Goal: Transaction & Acquisition: Purchase product/service

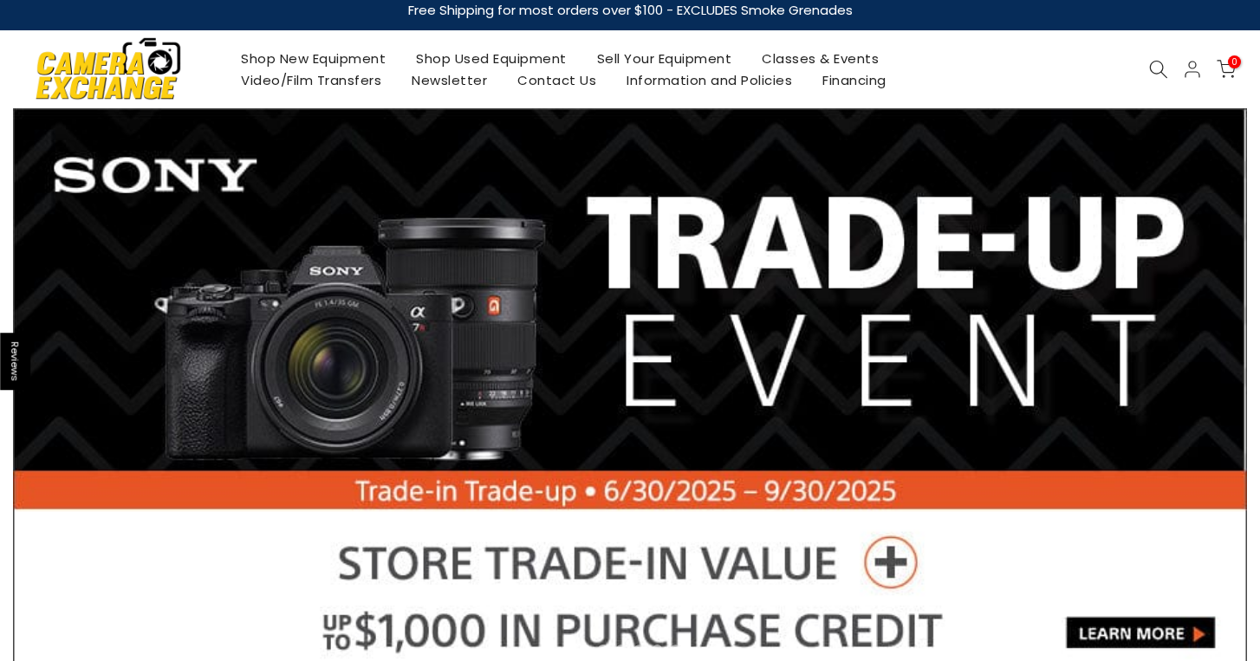
click at [457, 62] on link "Shop Used Equipment" at bounding box center [491, 59] width 181 height 22
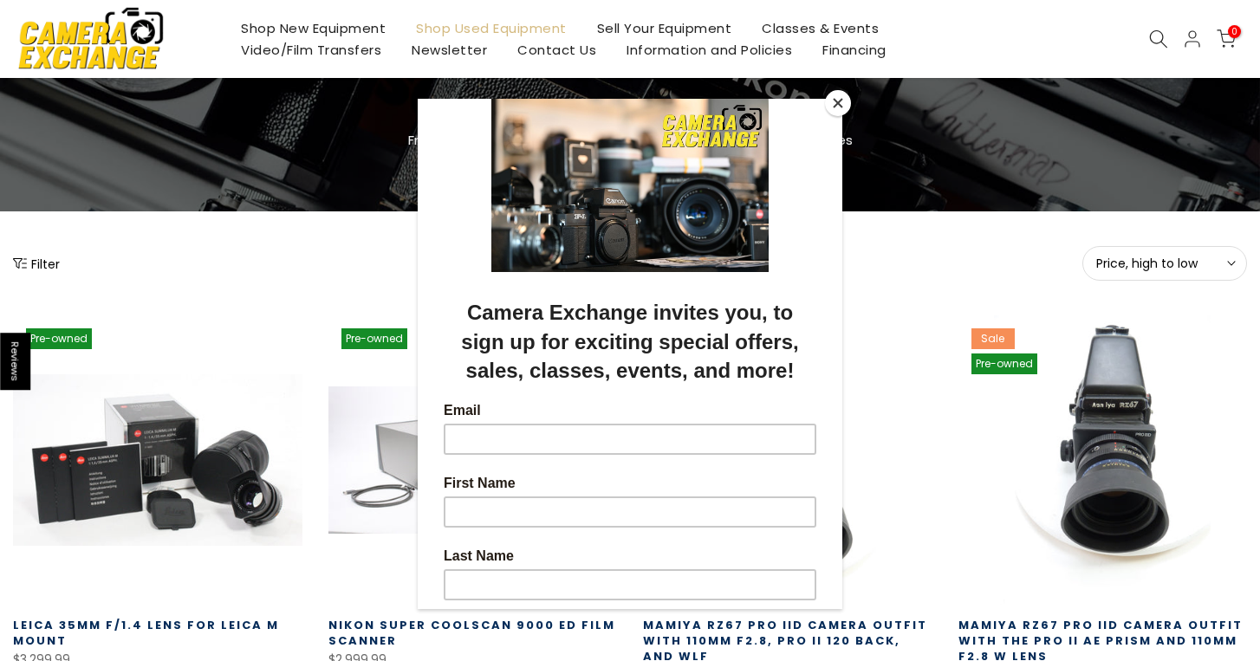
scroll to position [79, 0]
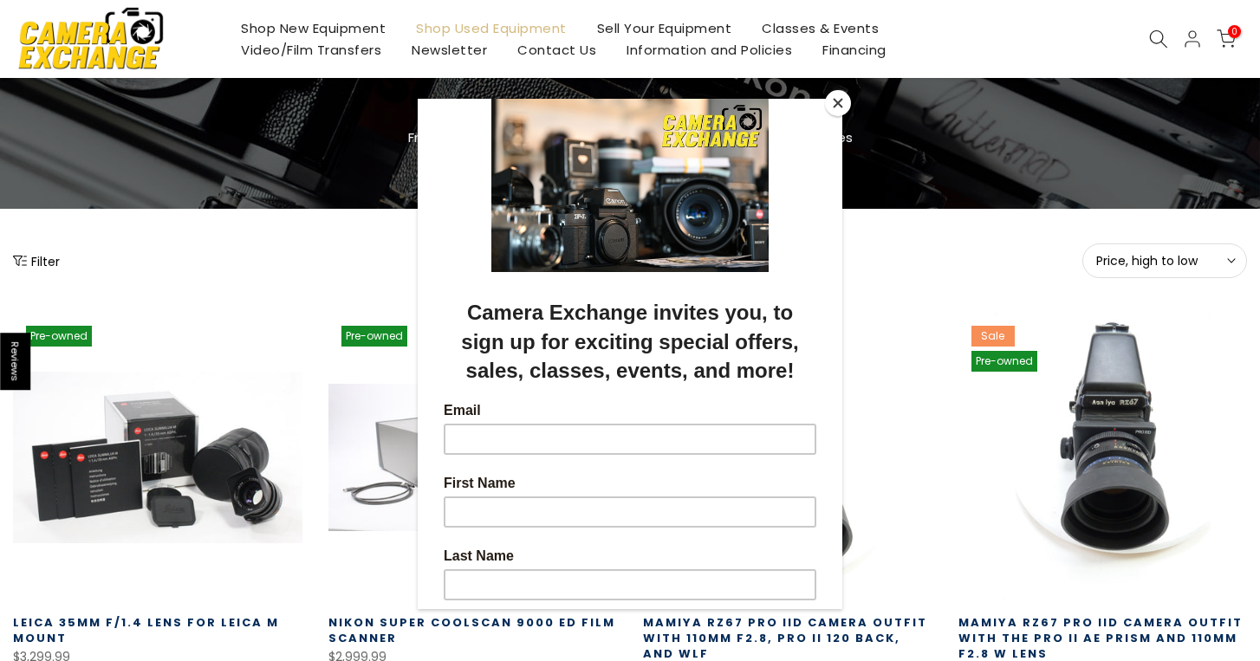
click at [836, 101] on button "Close" at bounding box center [838, 103] width 26 height 26
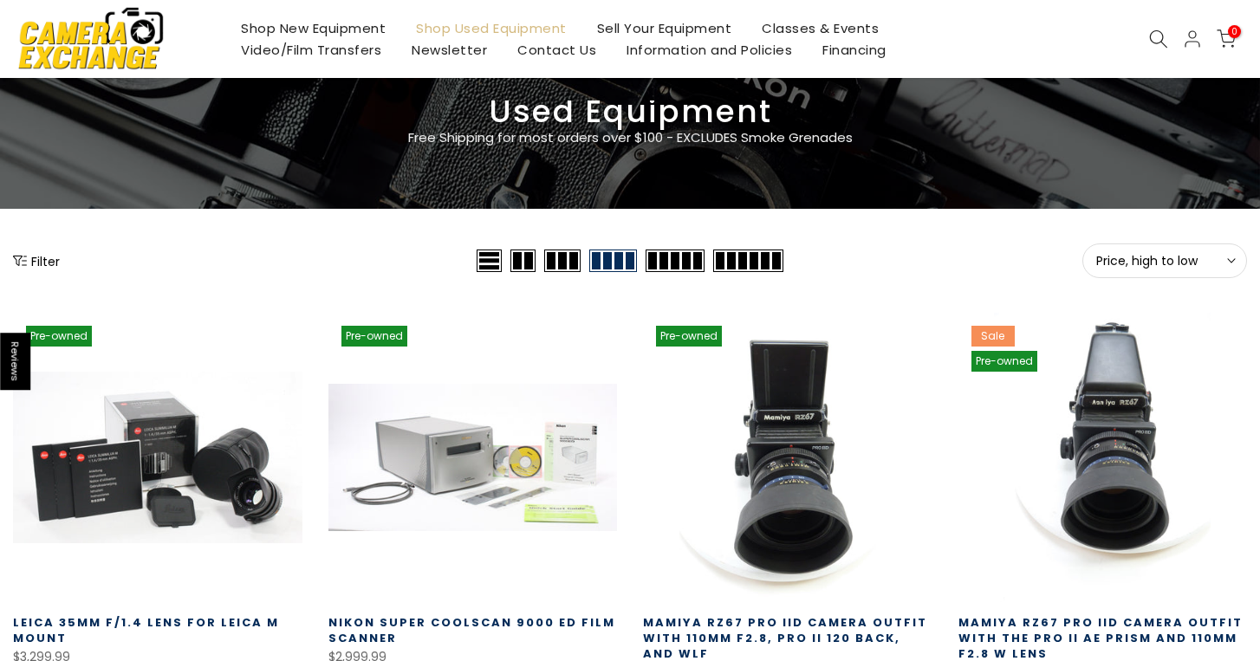
click at [25, 257] on icon "Show filters" at bounding box center [20, 261] width 14 height 14
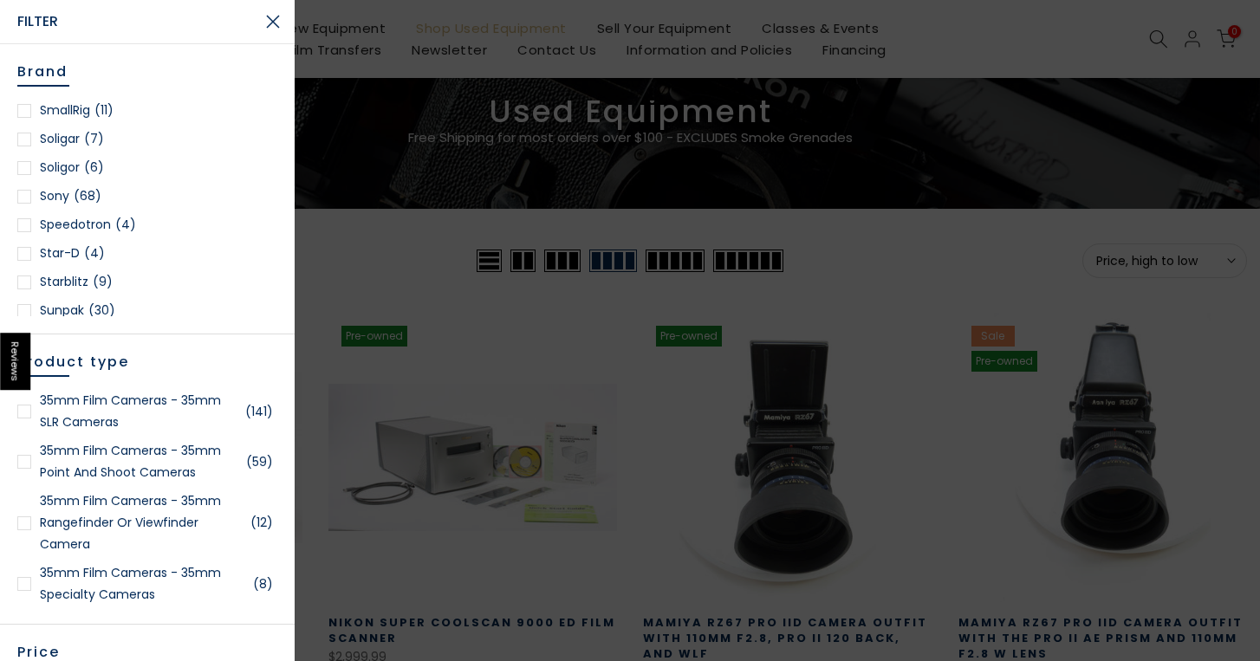
scroll to position [2349, 0]
click at [25, 165] on div at bounding box center [24, 164] width 14 height 14
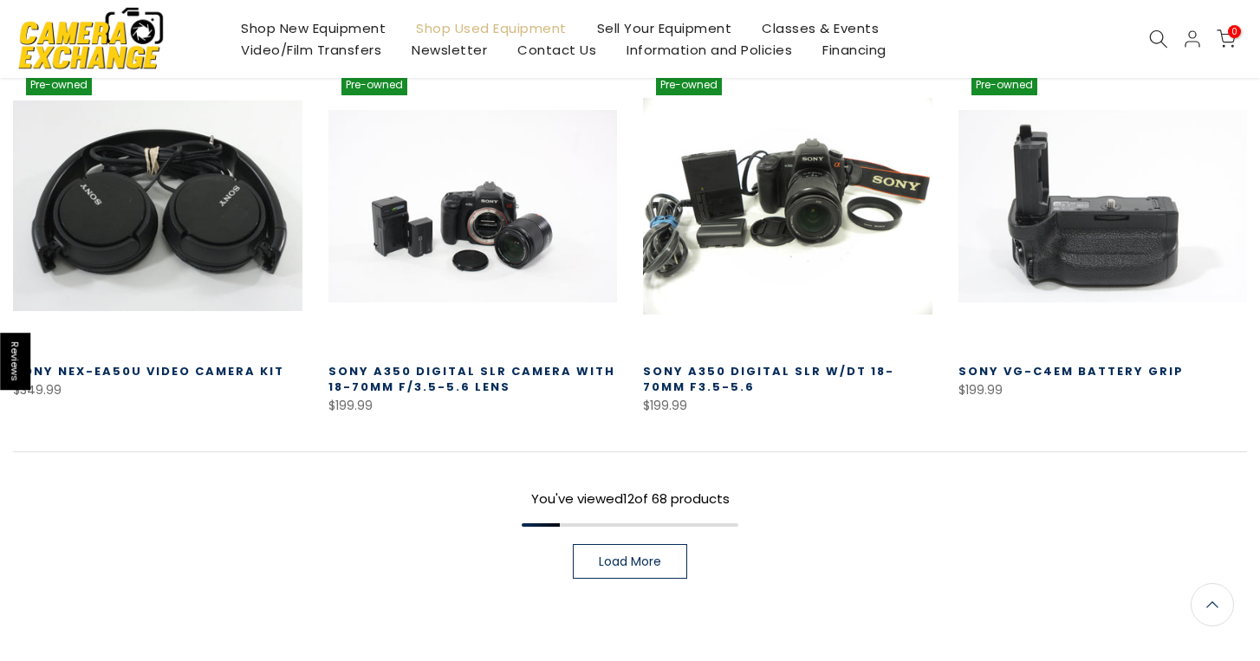
scroll to position [1224, 0]
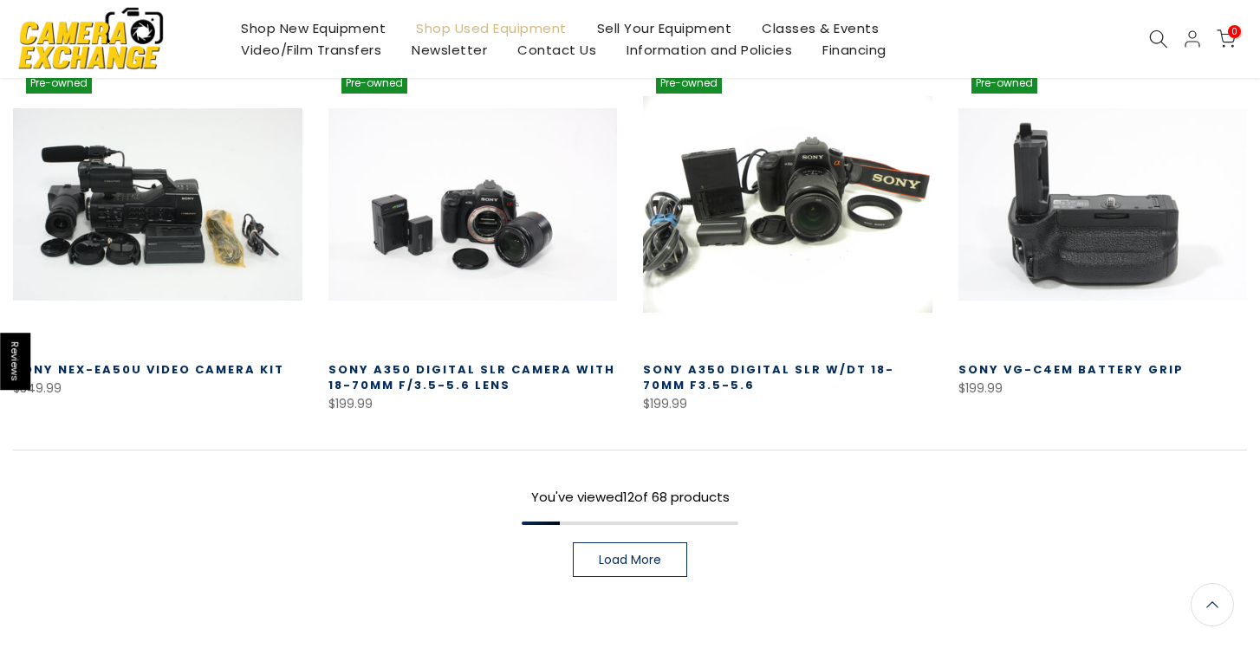
click at [649, 554] on span "Load More" at bounding box center [630, 560] width 62 height 12
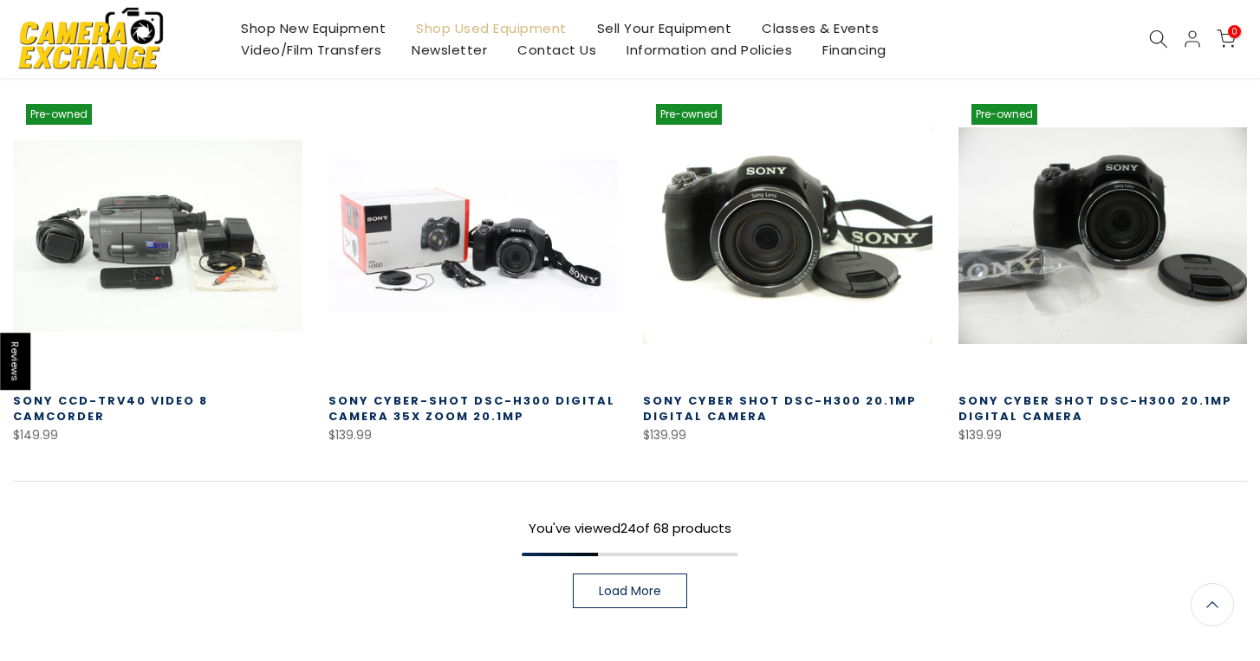
scroll to position [2355, 0]
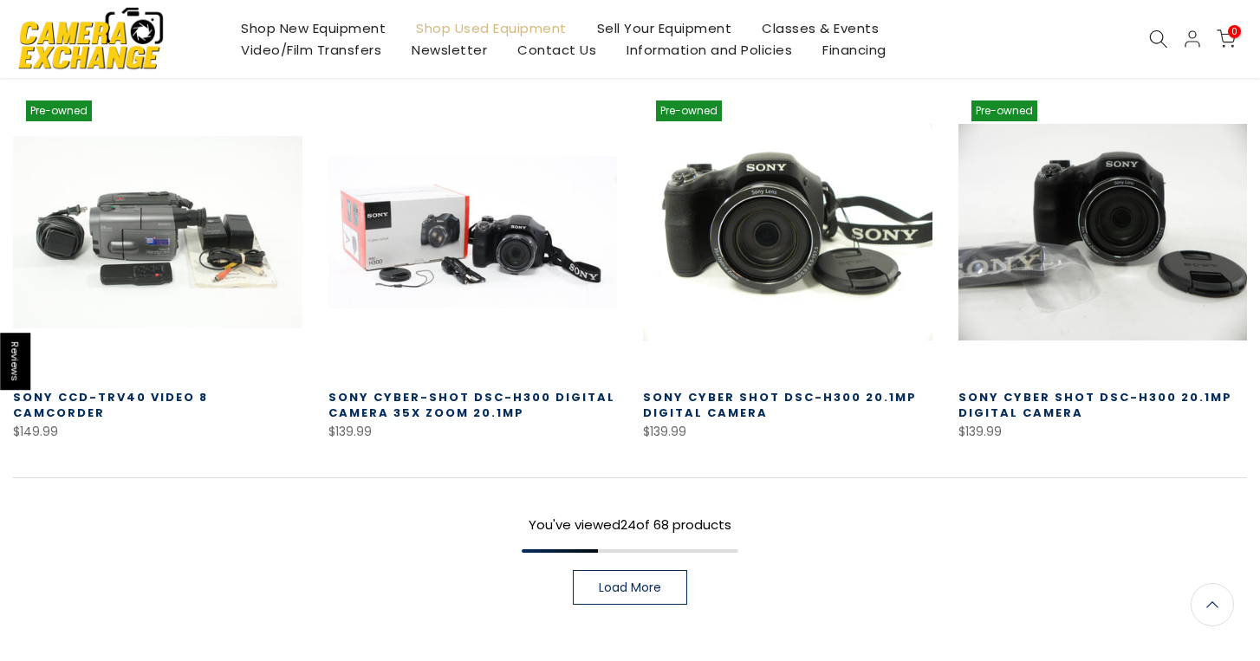
click at [627, 581] on span "Load More" at bounding box center [630, 587] width 62 height 12
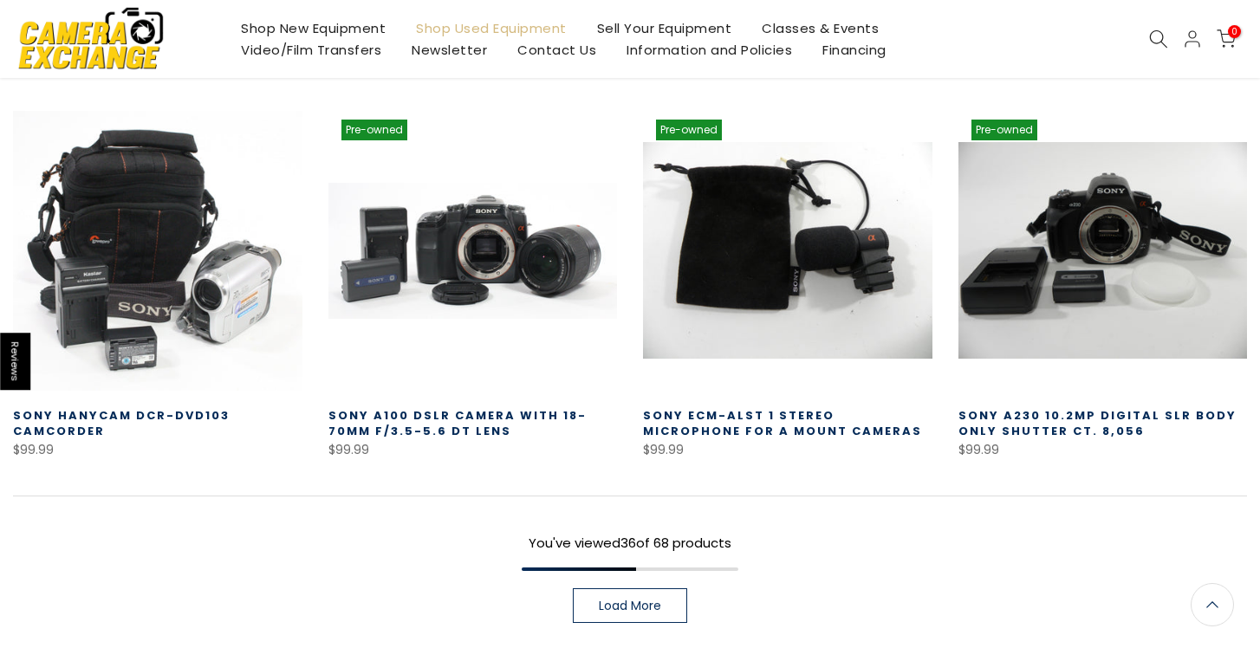
scroll to position [3492, 0]
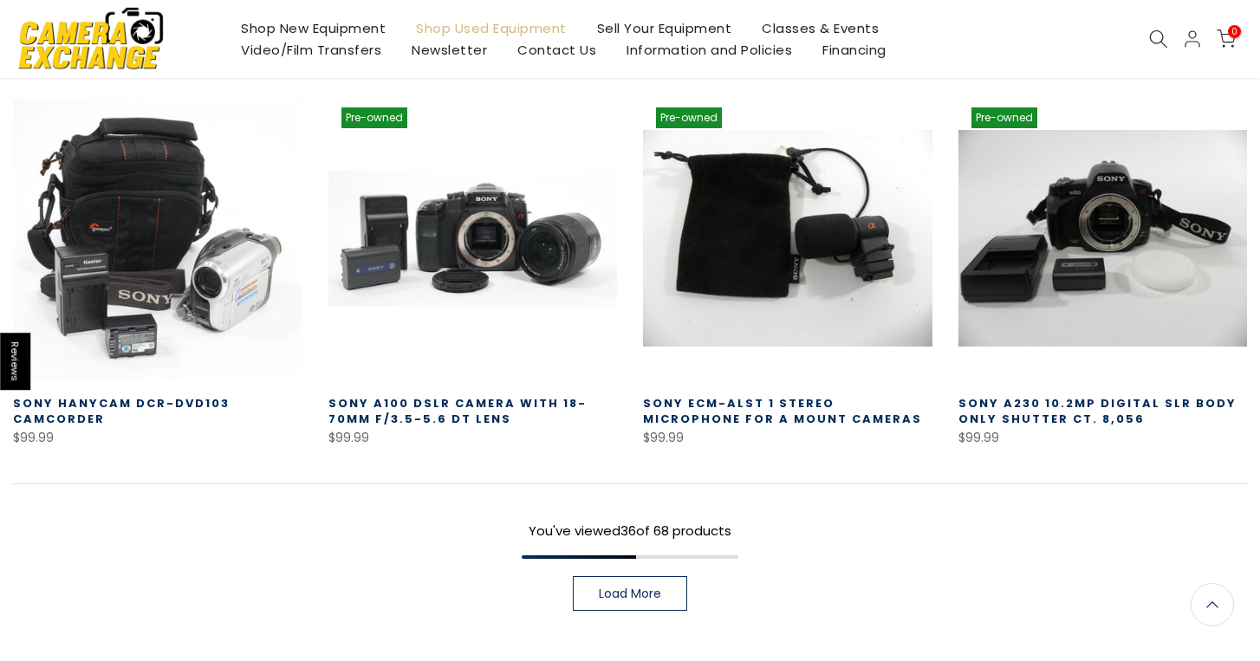
click at [627, 588] on span "Load More" at bounding box center [630, 594] width 62 height 12
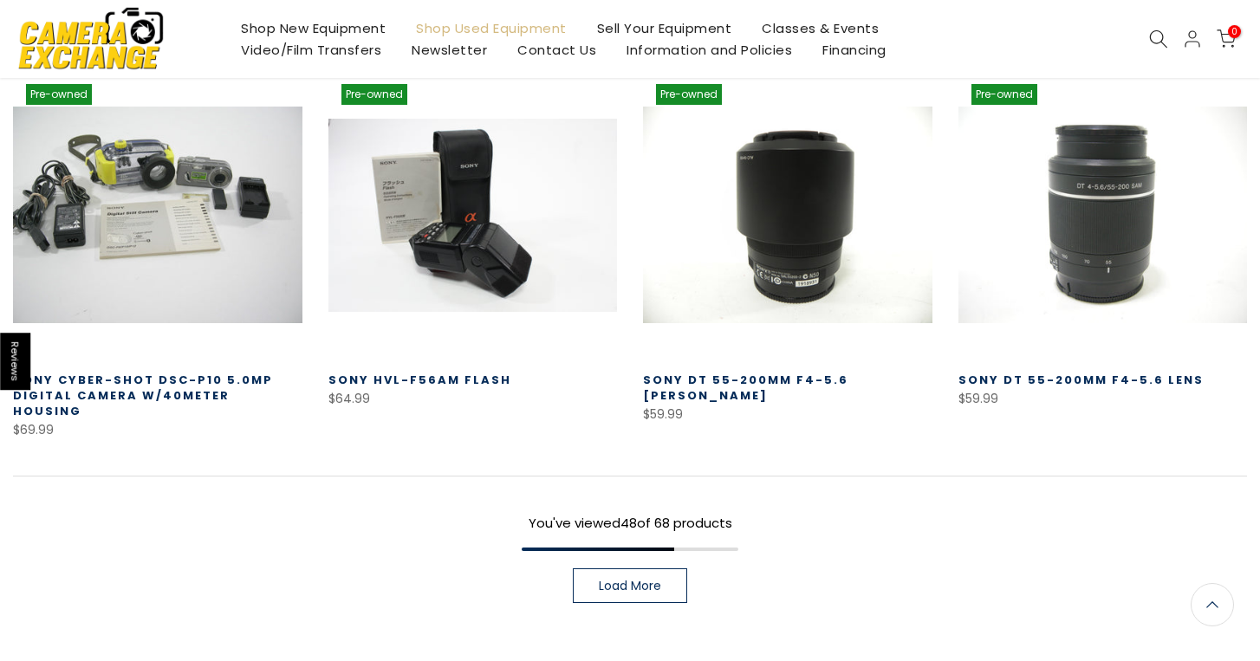
scroll to position [4675, 0]
click at [627, 579] on span "Load More" at bounding box center [630, 585] width 62 height 12
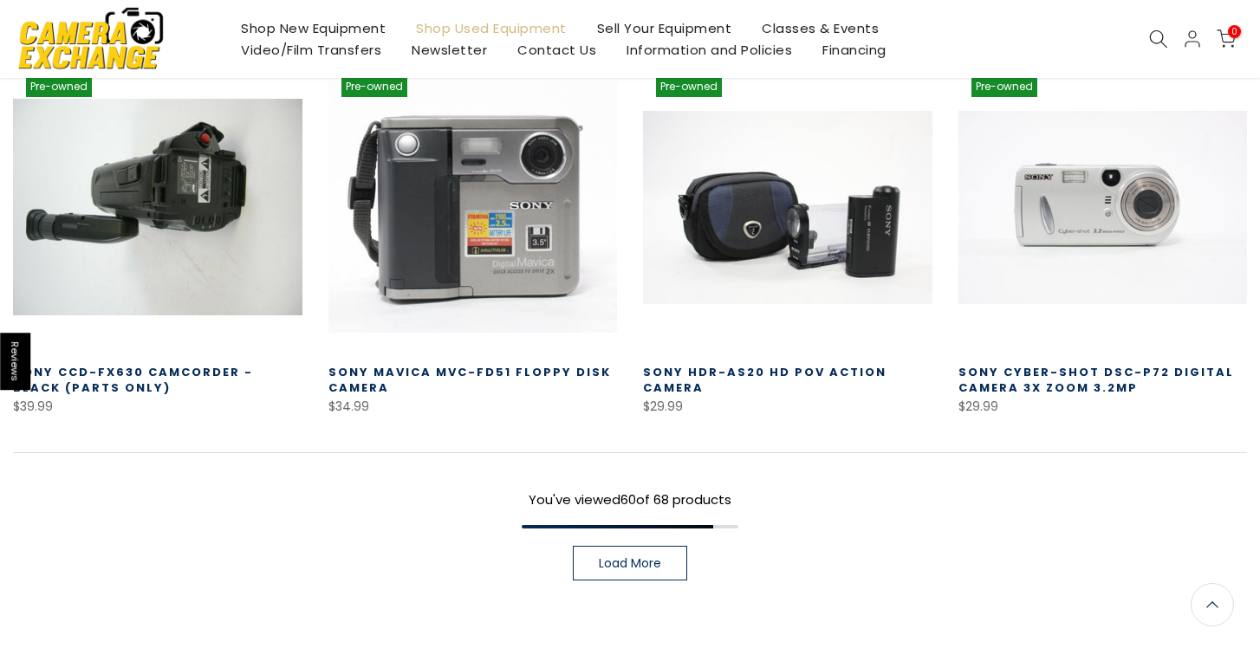
scroll to position [5842, 0]
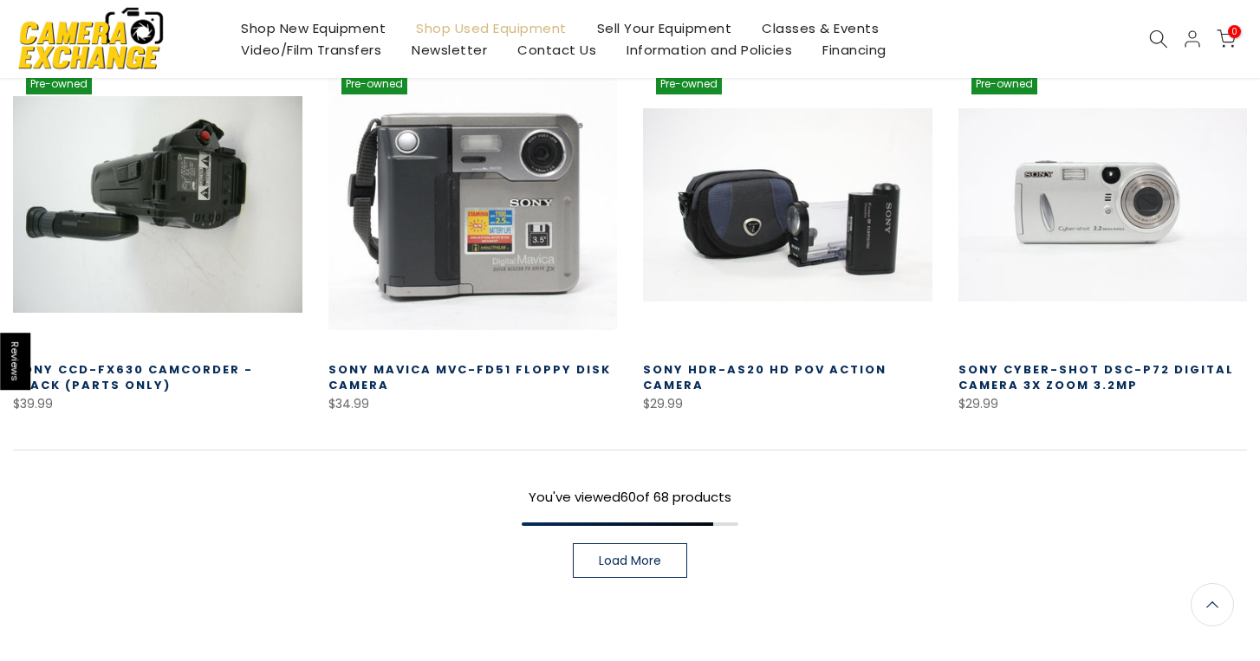
click at [627, 543] on link "Load More" at bounding box center [630, 560] width 114 height 35
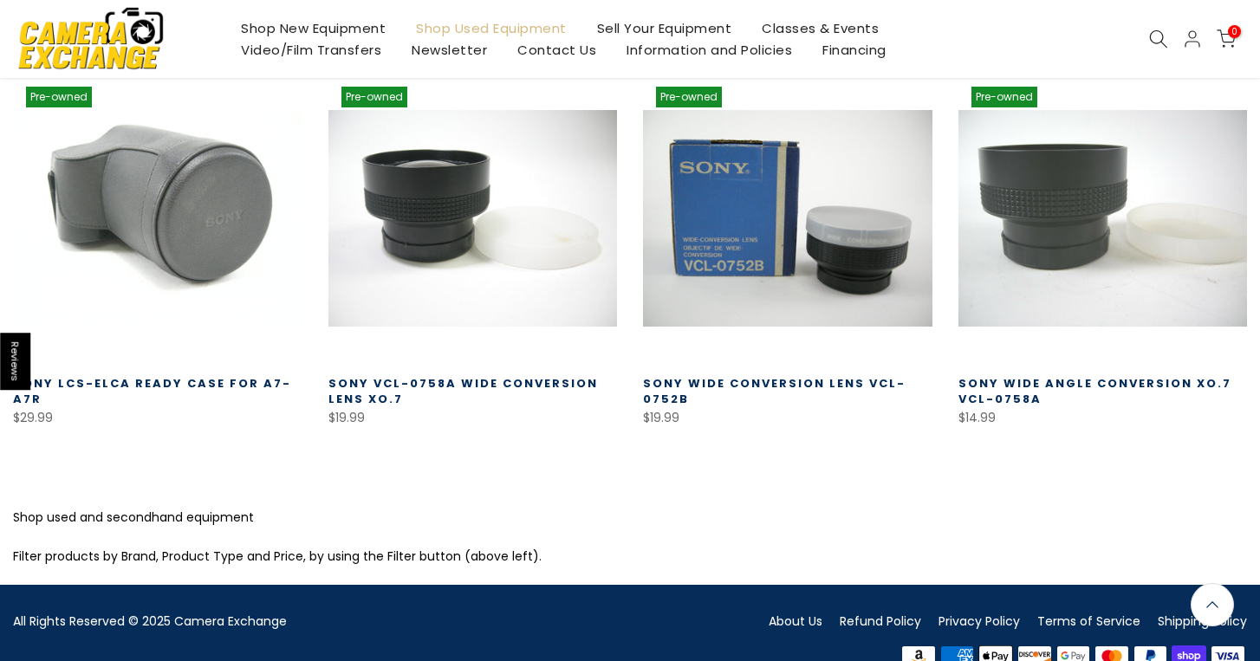
scroll to position [6591, 0]
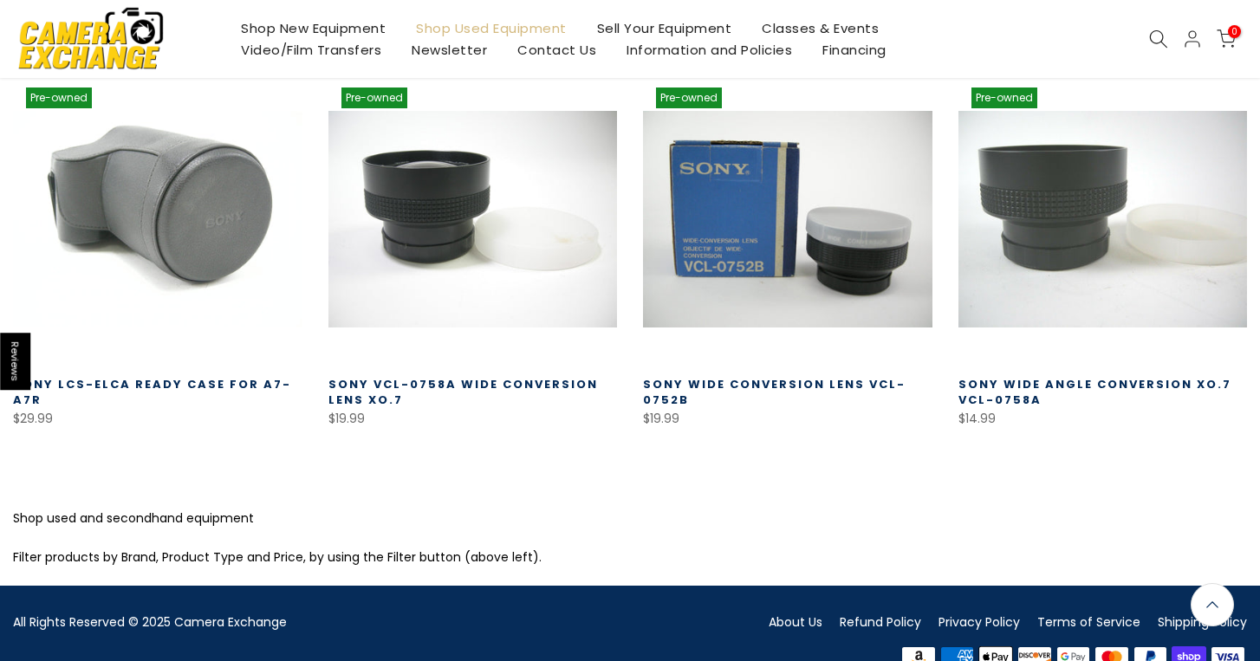
click at [24, 508] on p "Shop used and secondhand equipment" at bounding box center [630, 519] width 1234 height 22
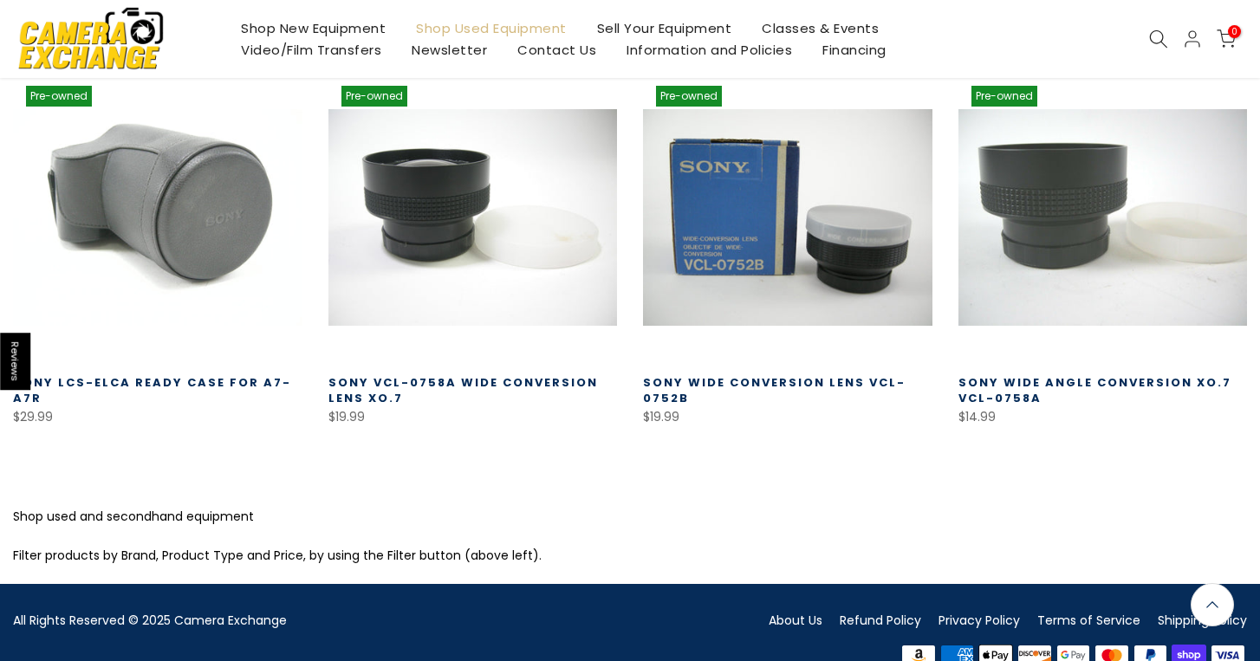
scroll to position [6590, 0]
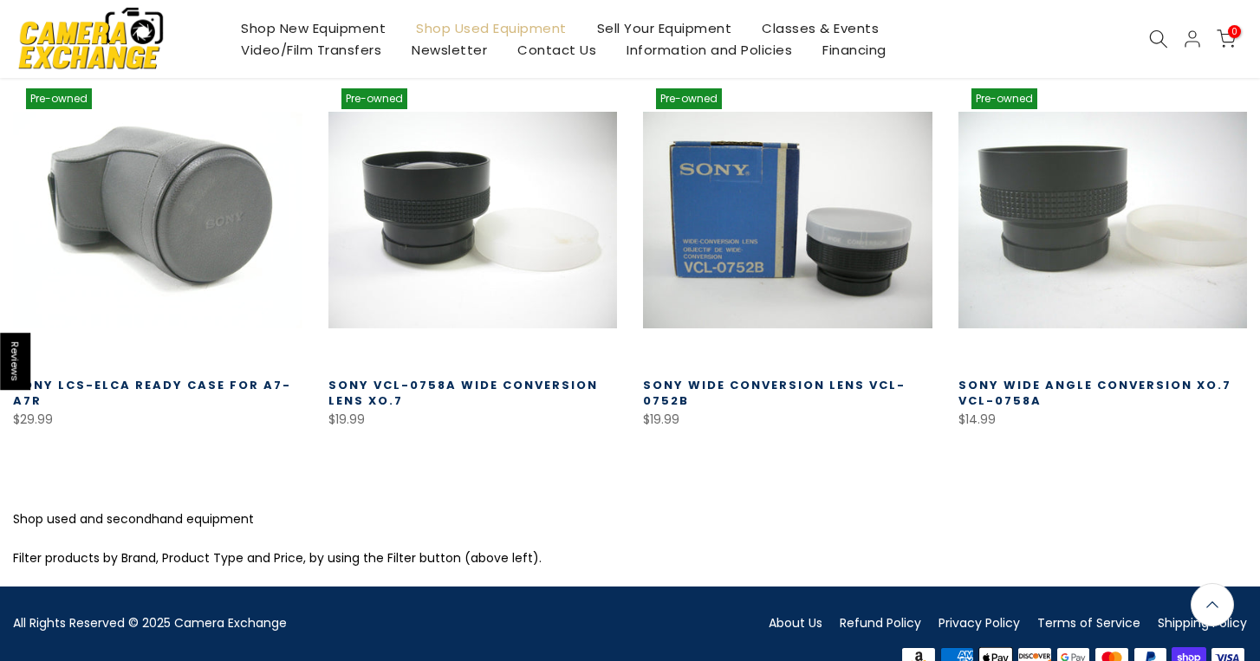
click at [460, 28] on link "Shop Used Equipment" at bounding box center [491, 28] width 181 height 22
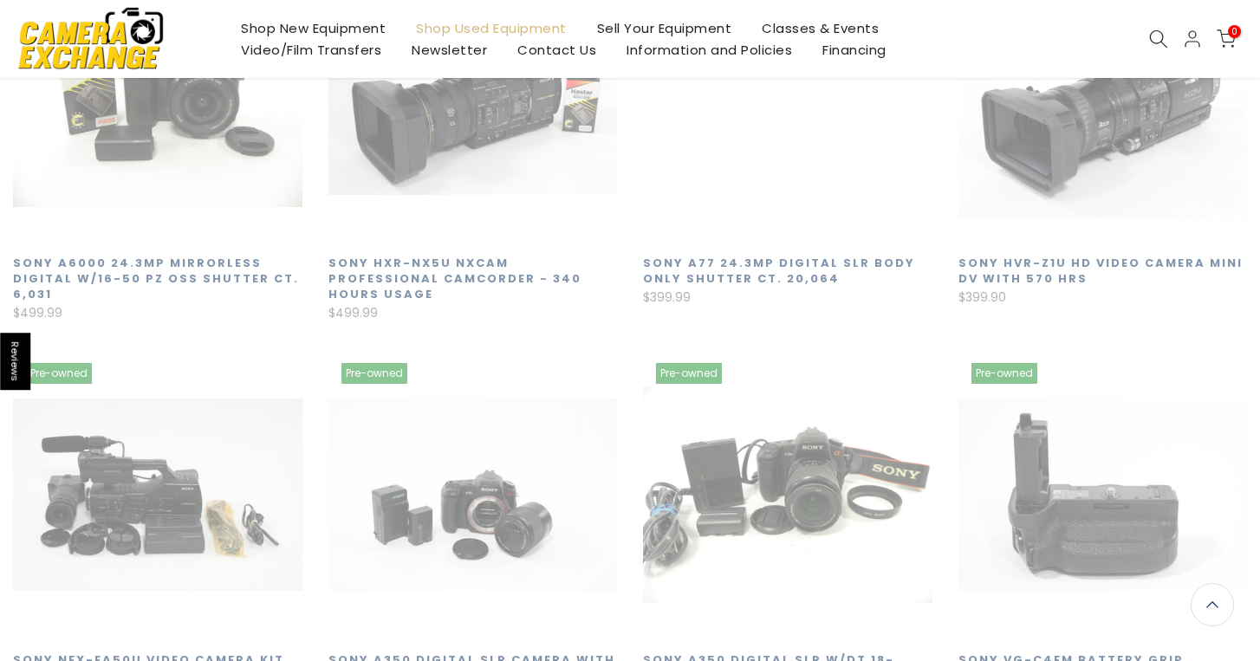
scroll to position [305, 0]
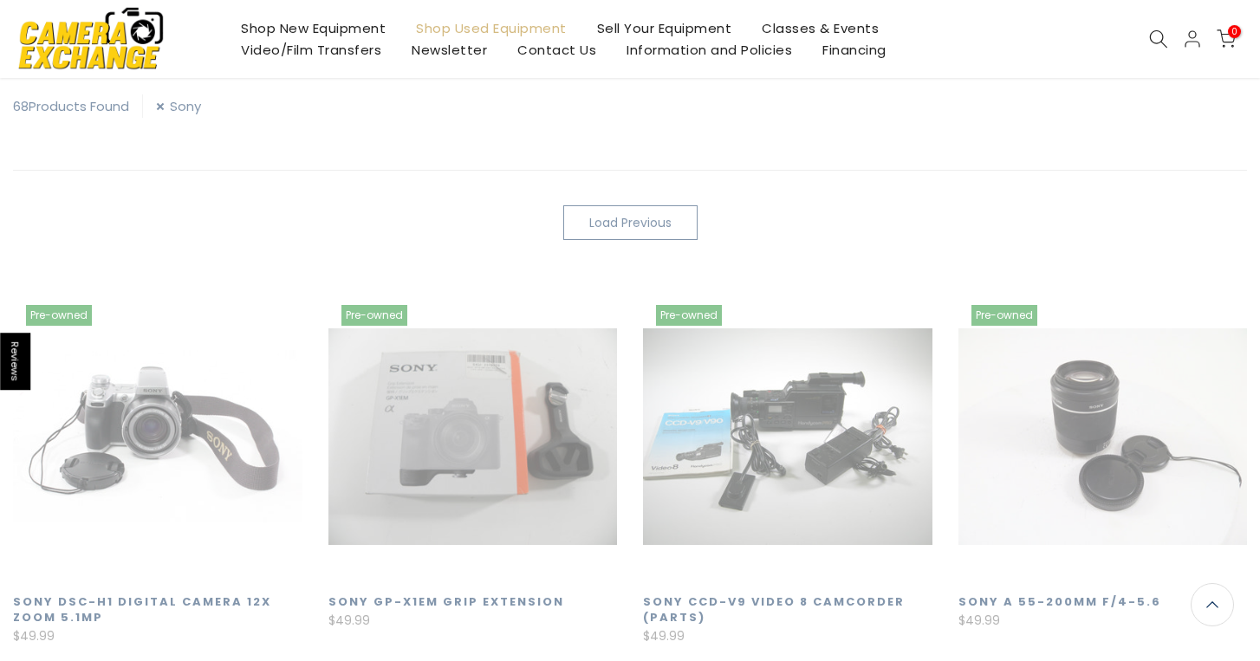
scroll to position [303, 0]
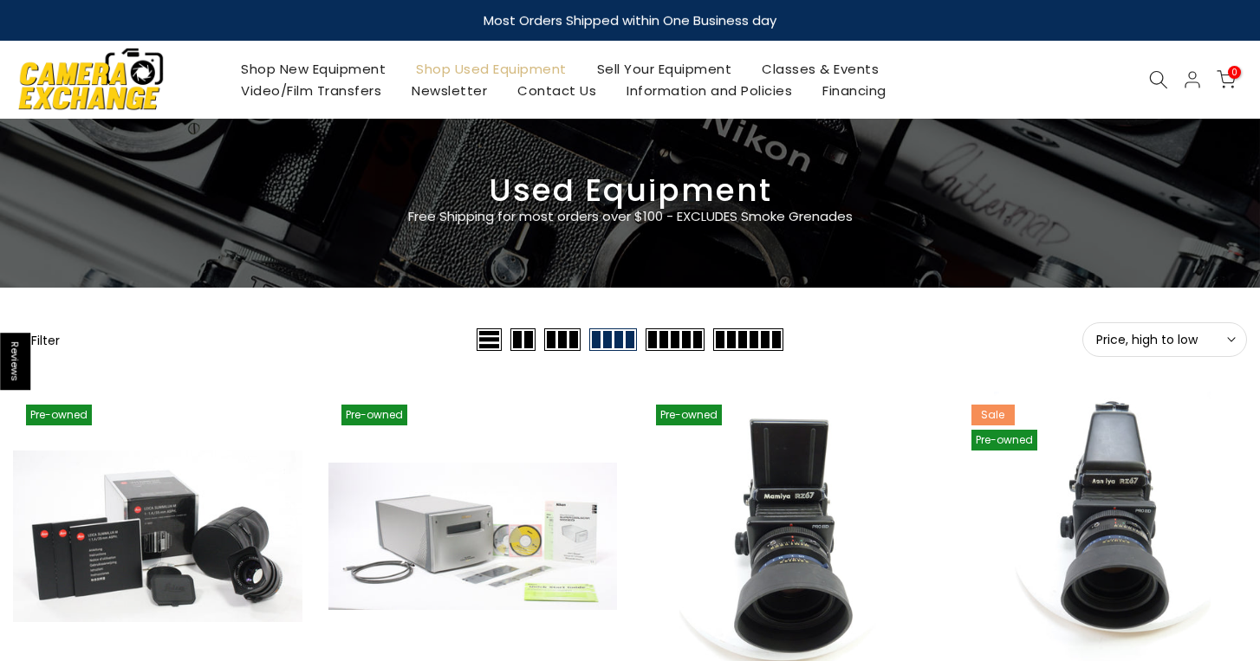
click at [528, 339] on span at bounding box center [522, 339] width 25 height 23
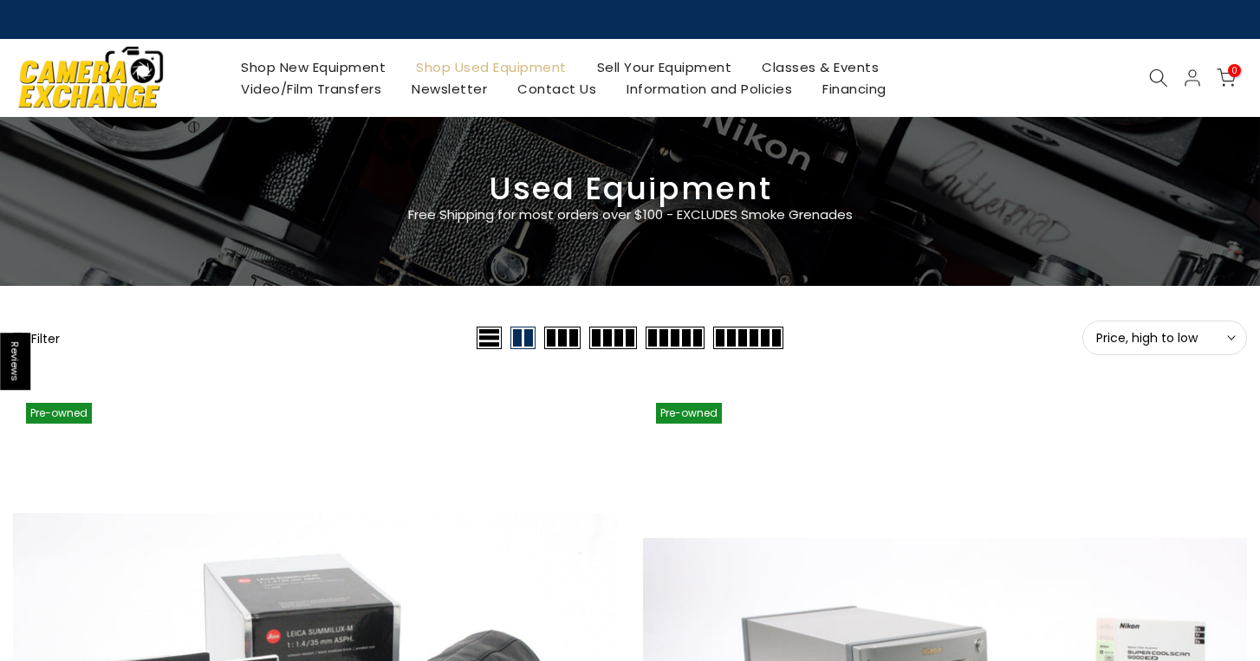
click at [494, 341] on span at bounding box center [489, 338] width 25 height 23
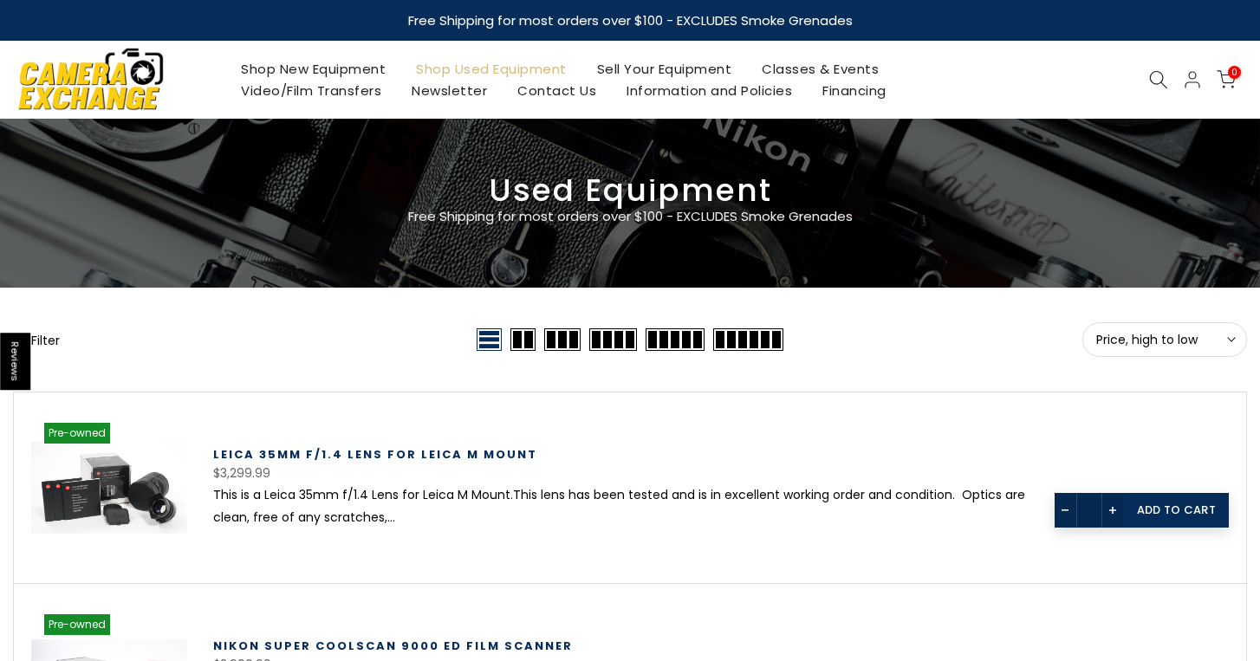
click at [620, 341] on span at bounding box center [613, 339] width 48 height 23
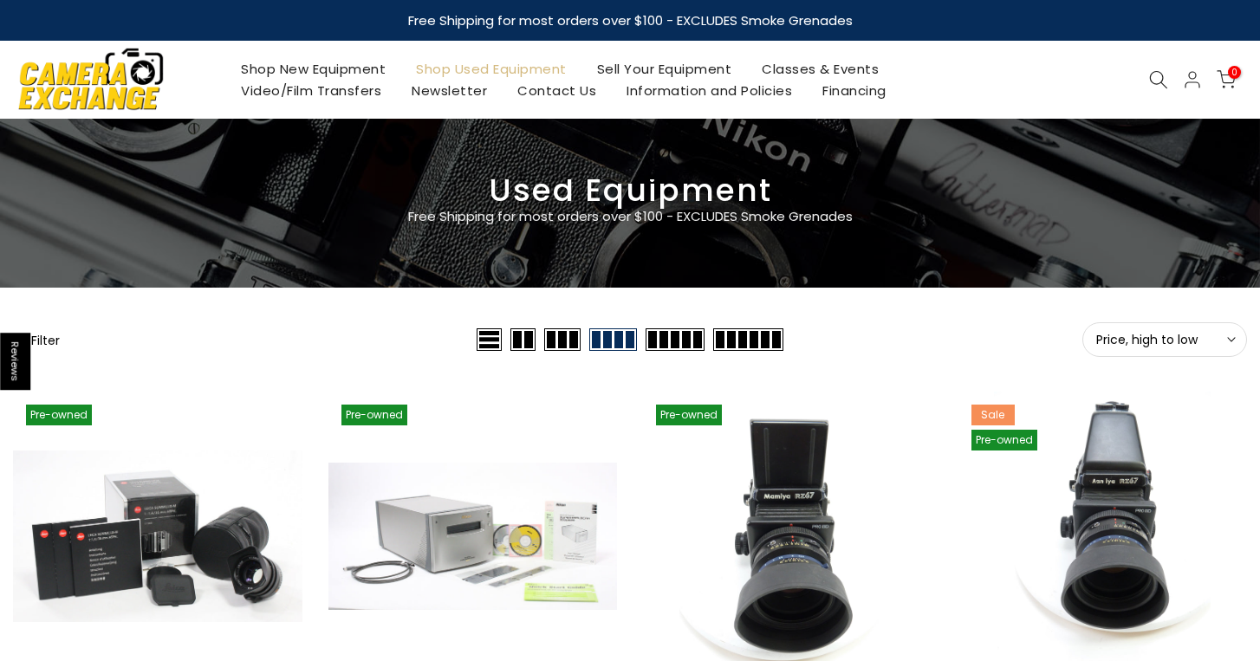
click at [52, 340] on button "Filter" at bounding box center [36, 339] width 47 height 17
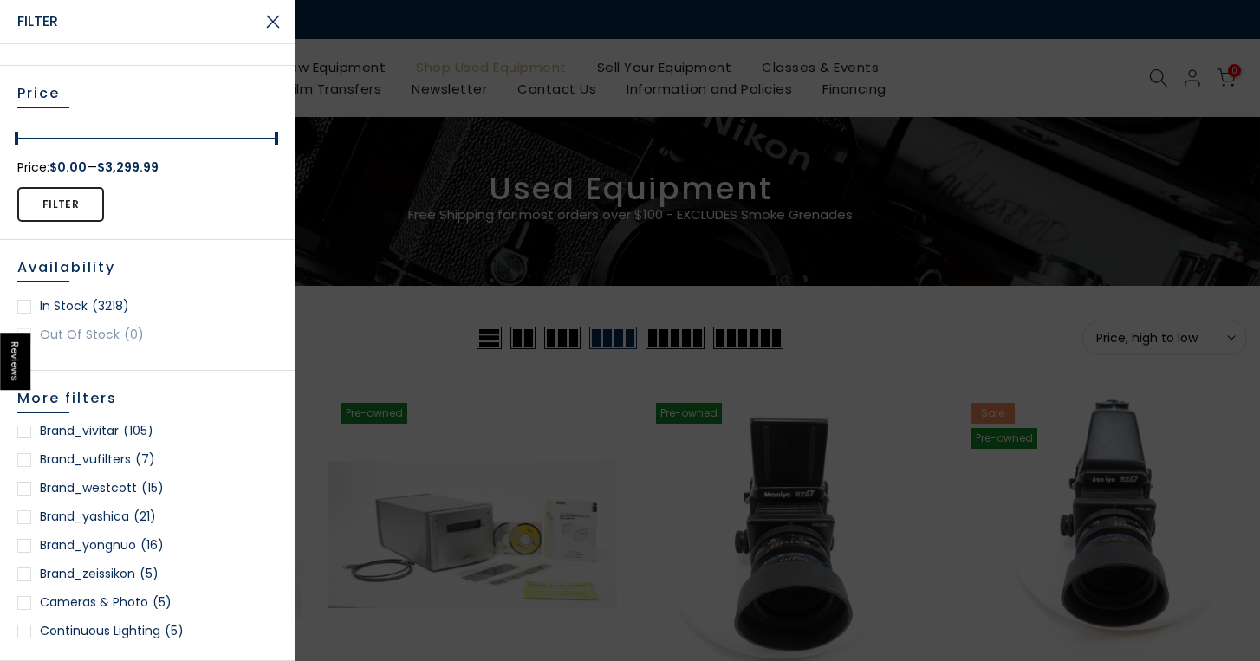
scroll to position [2482, 0]
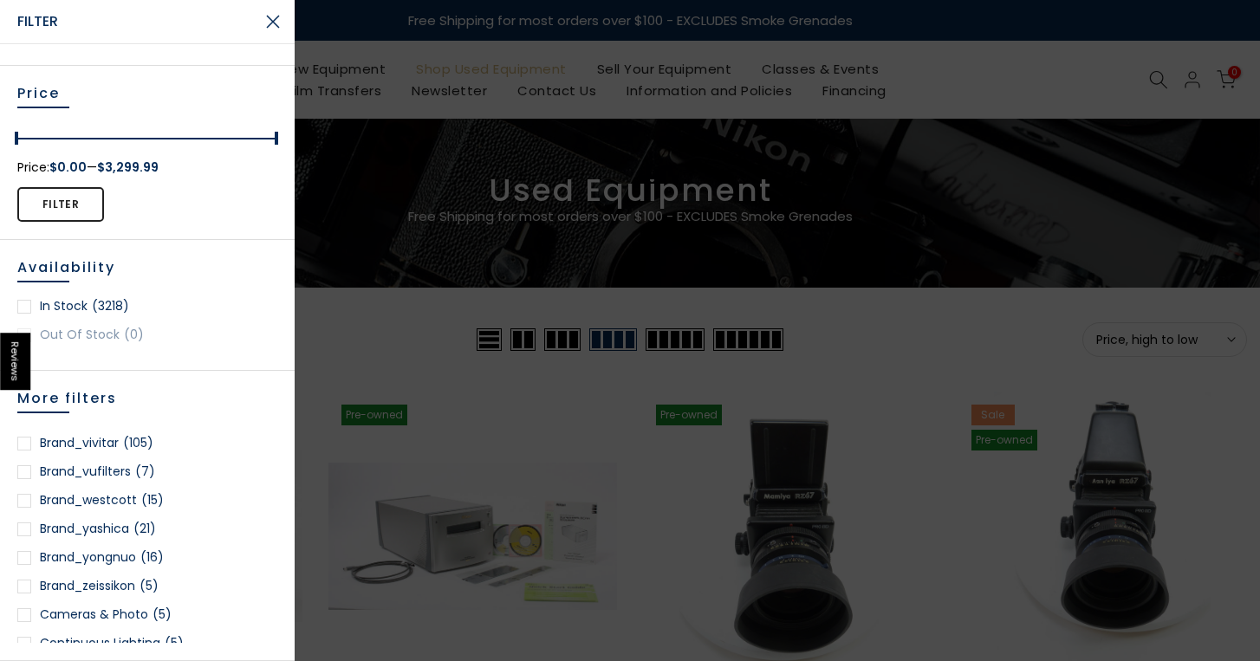
click at [277, 27] on button "Close Search" at bounding box center [272, 21] width 43 height 43
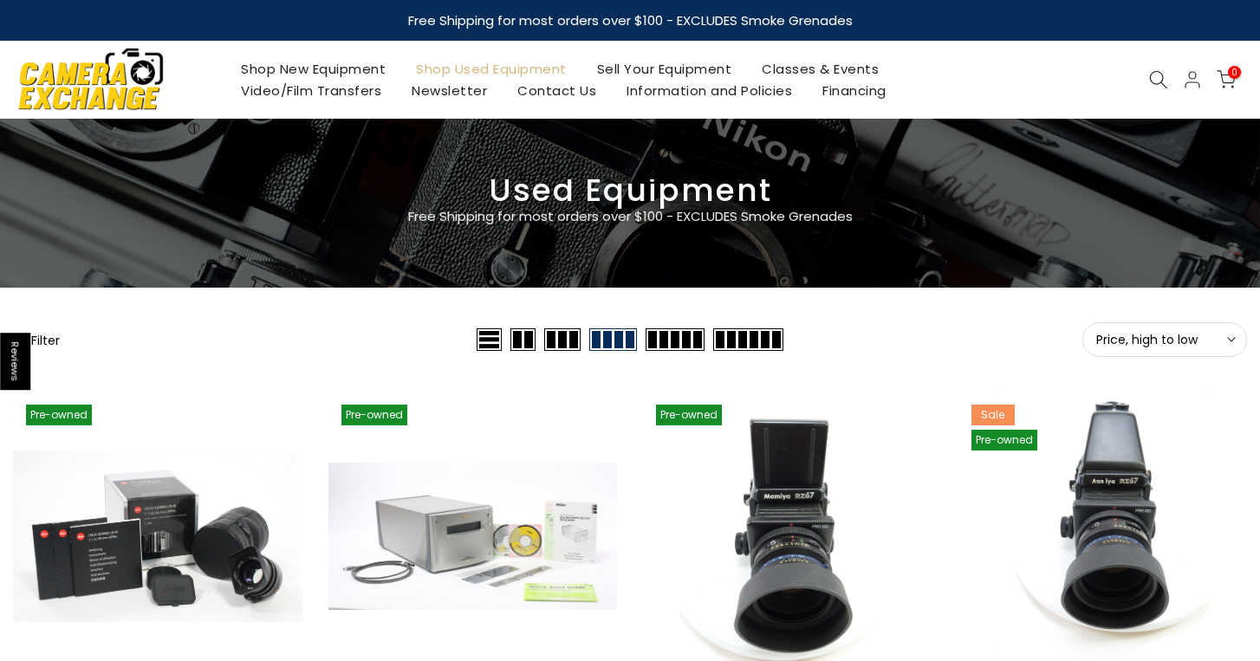
click at [287, 68] on link "Shop New Equipment" at bounding box center [313, 69] width 175 height 22
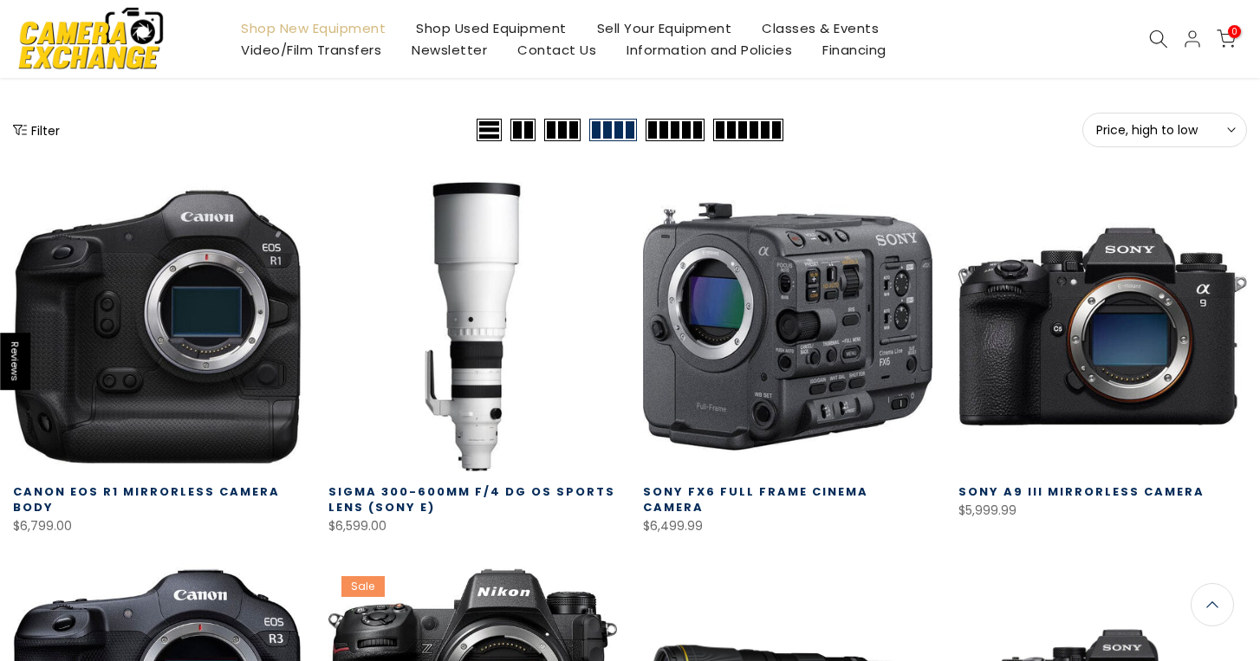
scroll to position [209, 0]
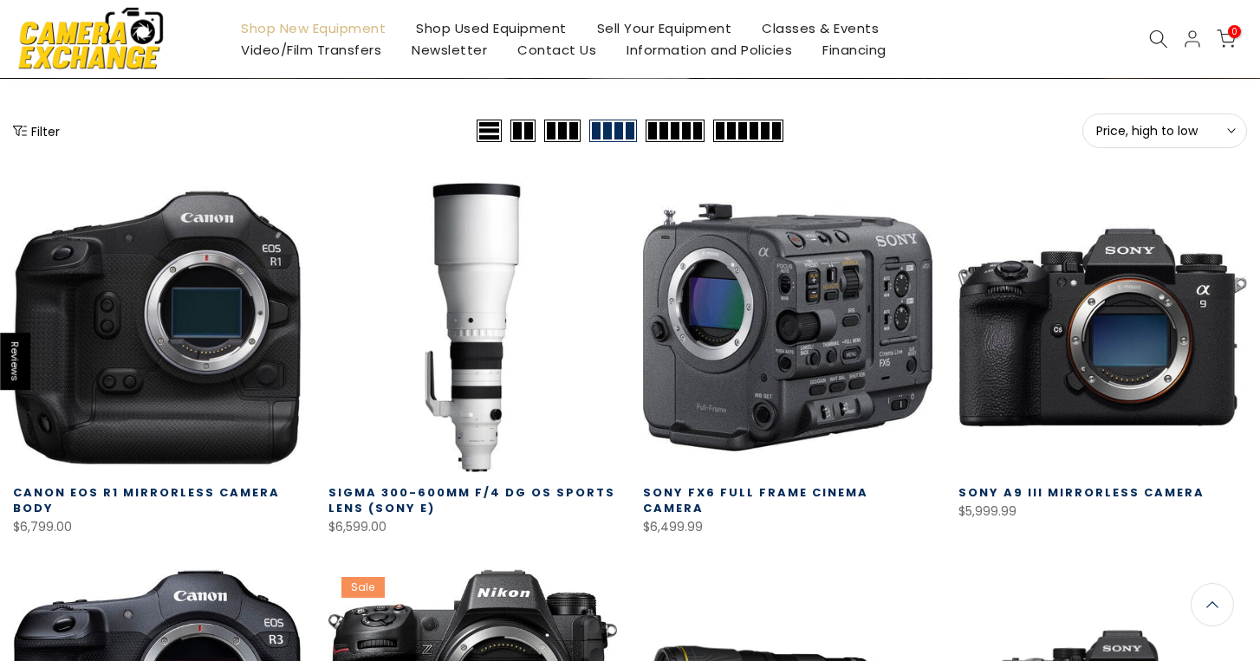
click at [42, 130] on button "Filter" at bounding box center [36, 130] width 47 height 17
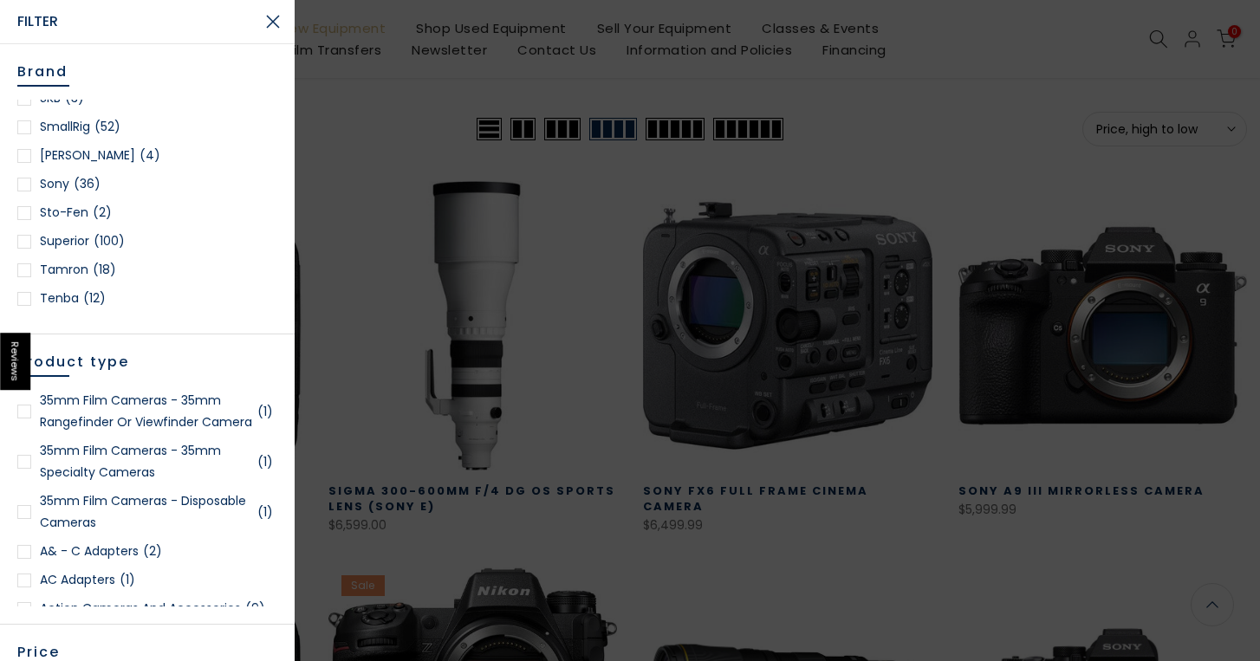
scroll to position [2426, 0]
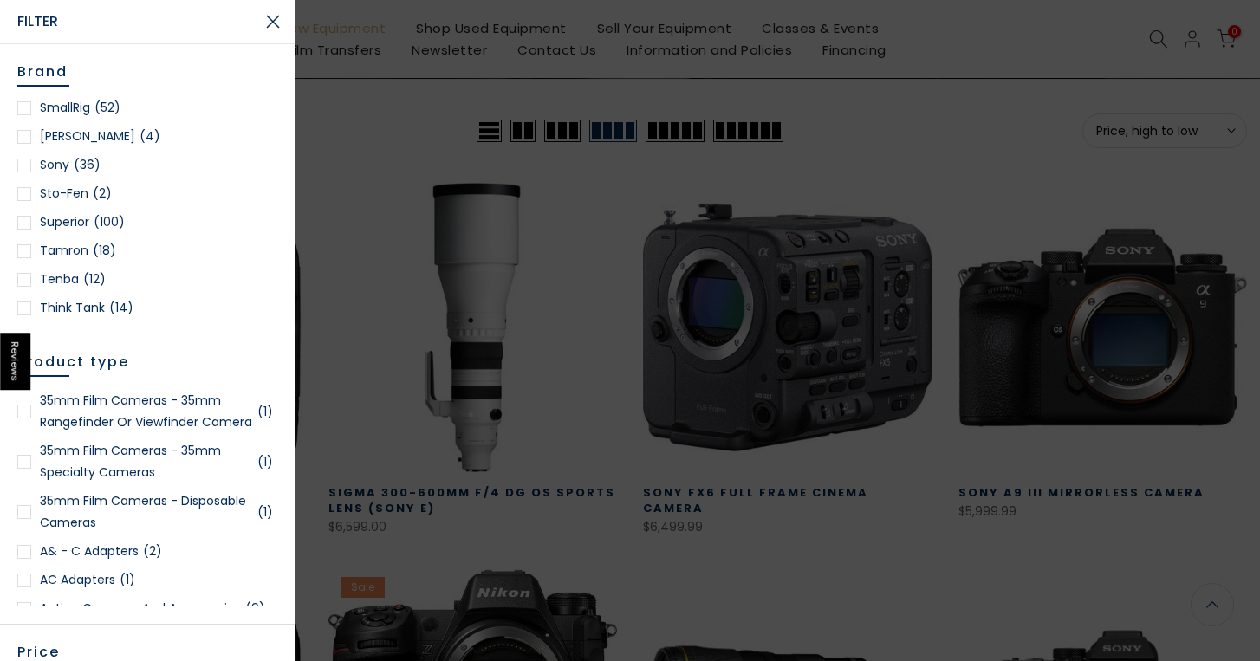
click at [67, 154] on link "Sony (36)" at bounding box center [147, 165] width 260 height 22
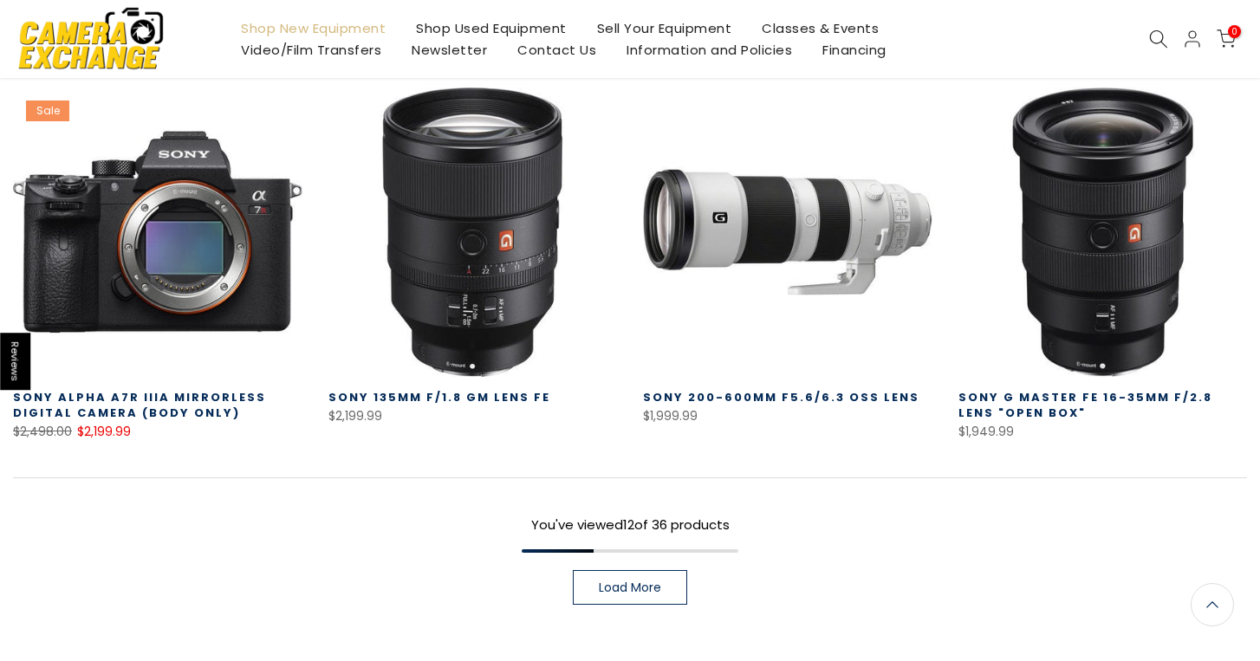
scroll to position [1151, 0]
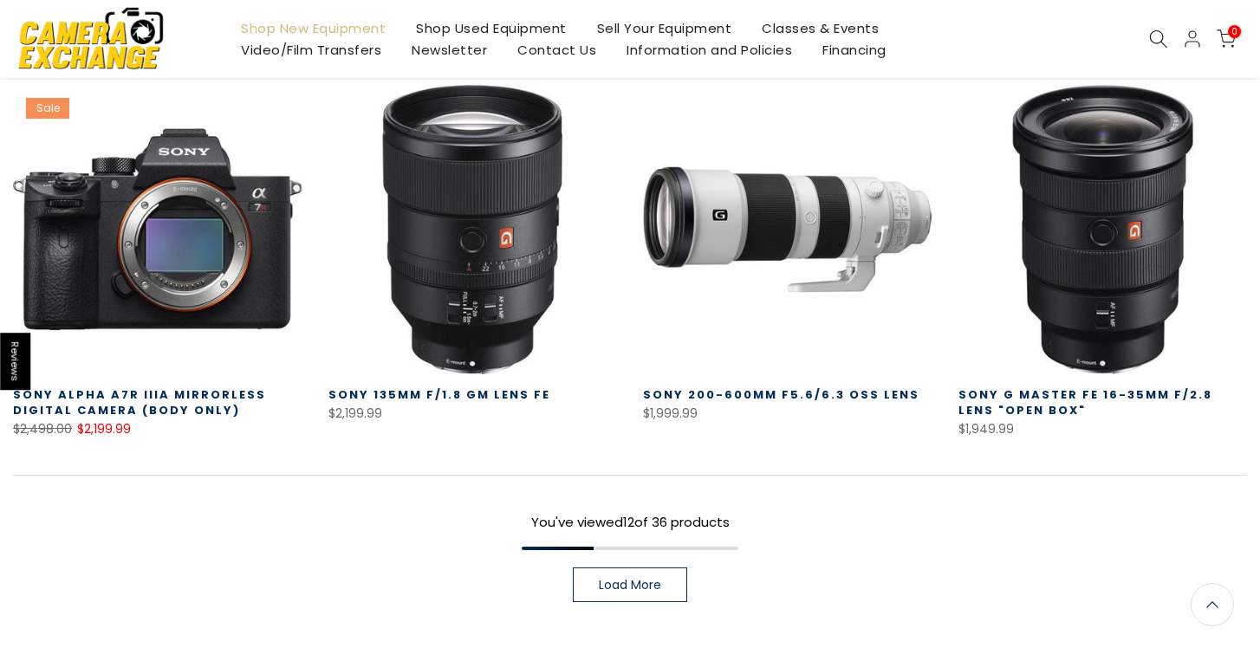
click at [615, 589] on span "Load More" at bounding box center [630, 585] width 62 height 12
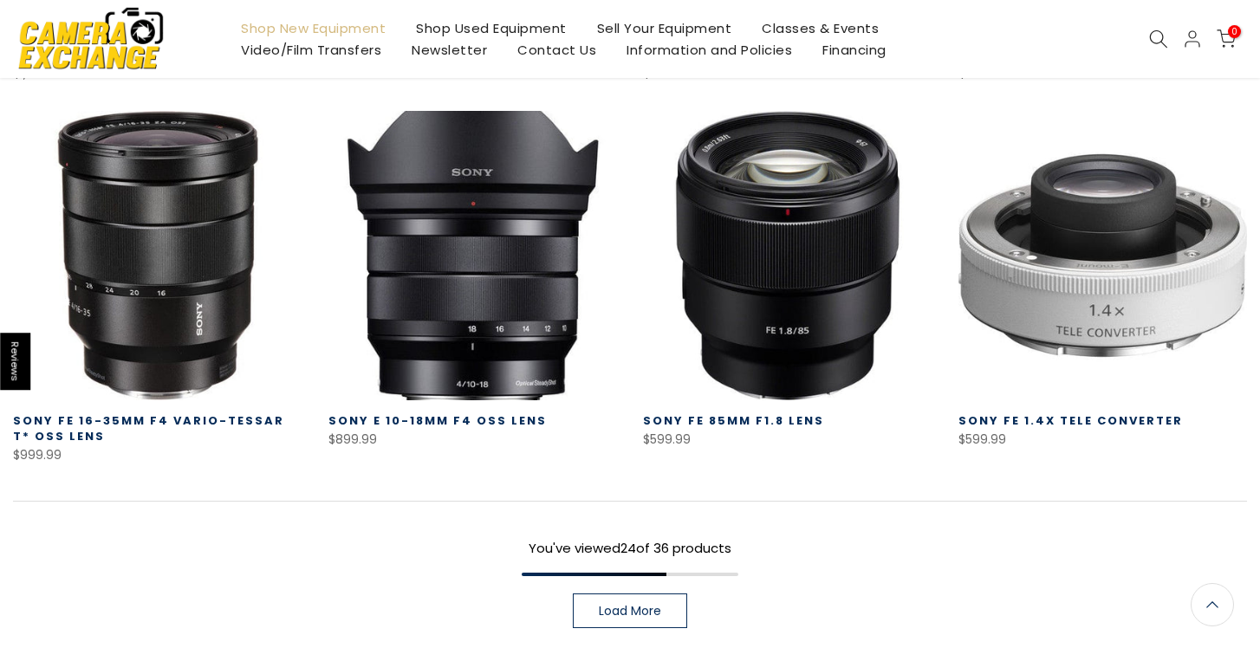
scroll to position [2277, 0]
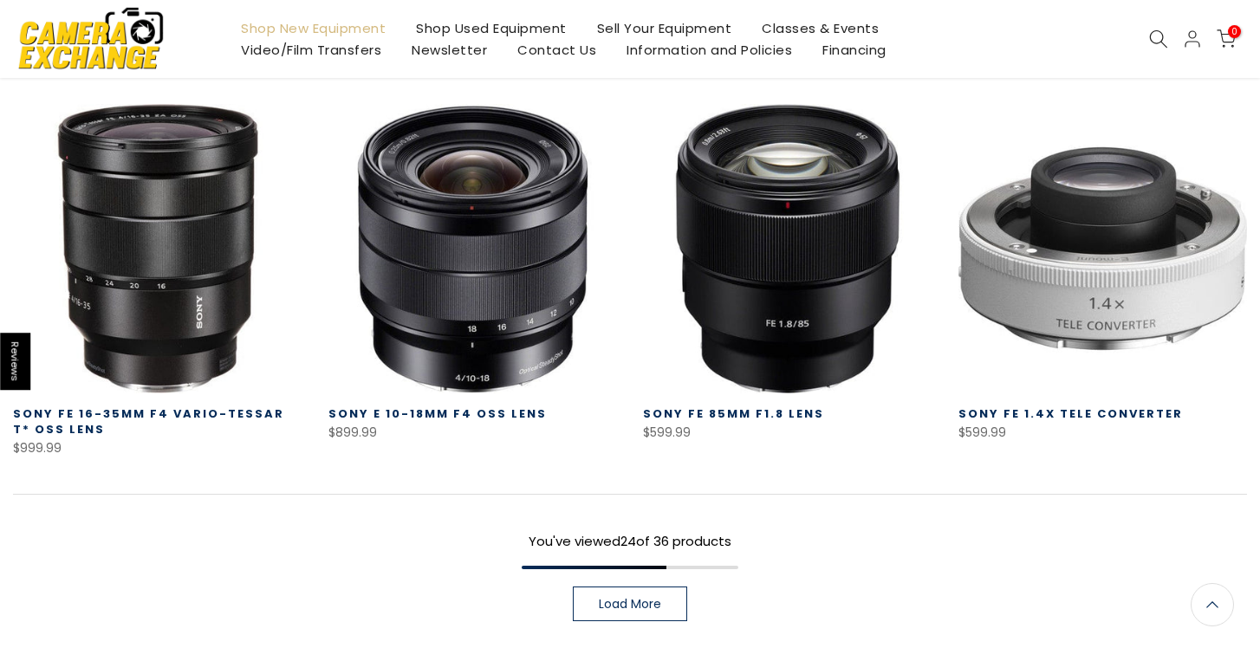
click at [615, 589] on link "Load More" at bounding box center [630, 604] width 114 height 35
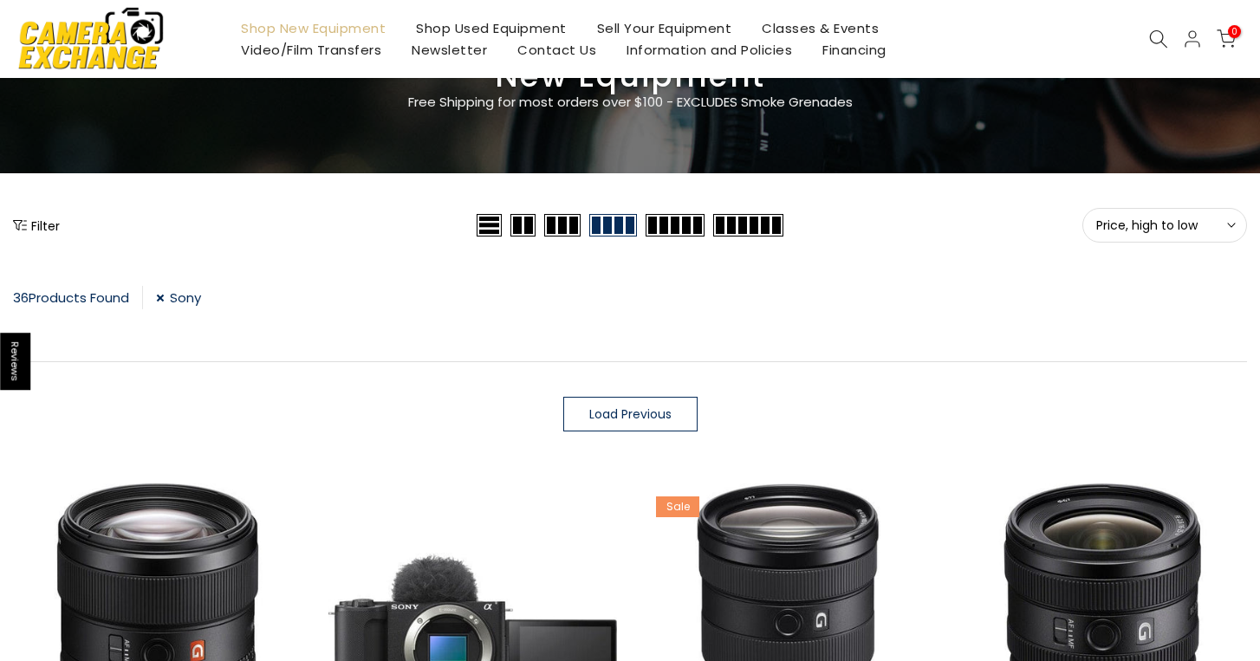
scroll to position [303, 0]
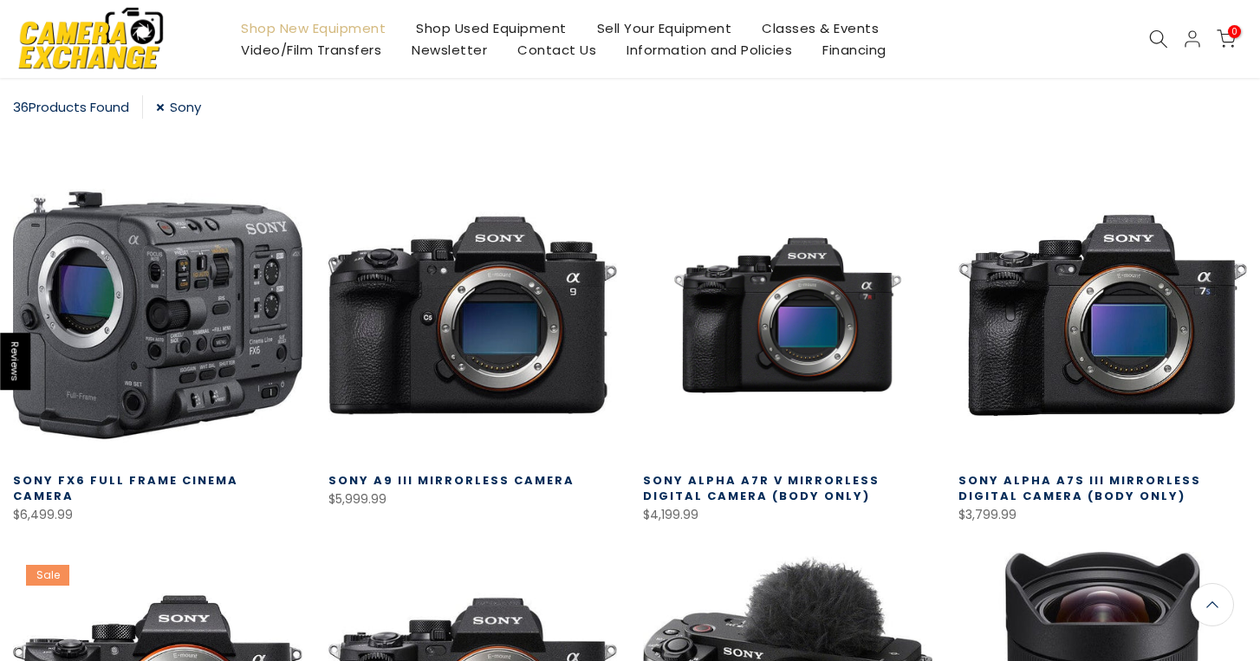
scroll to position [209, 0]
